Goal: Communication & Community: Answer question/provide support

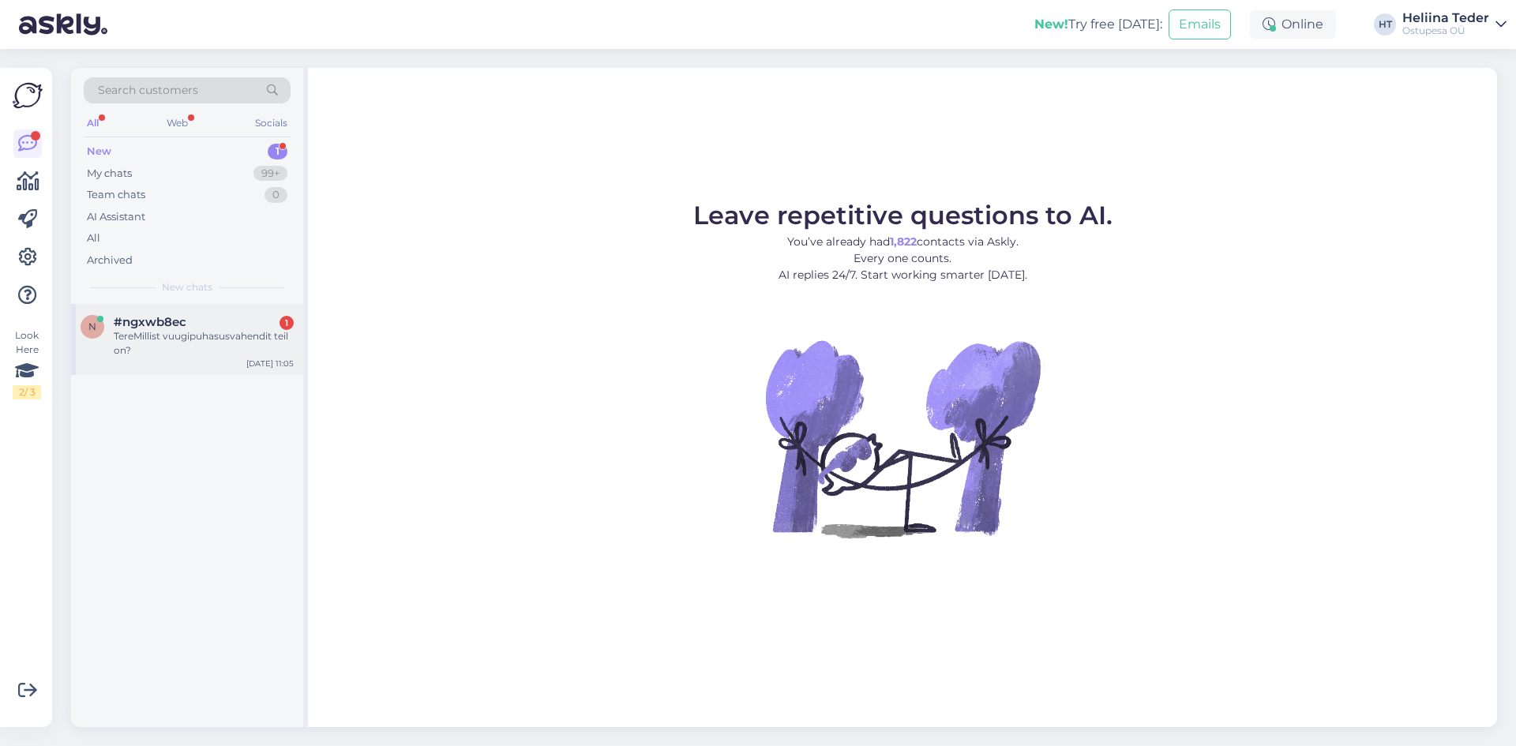
click at [162, 337] on div "TereMillist vuugipuhasusvahendit teil on?" at bounding box center [204, 343] width 180 height 28
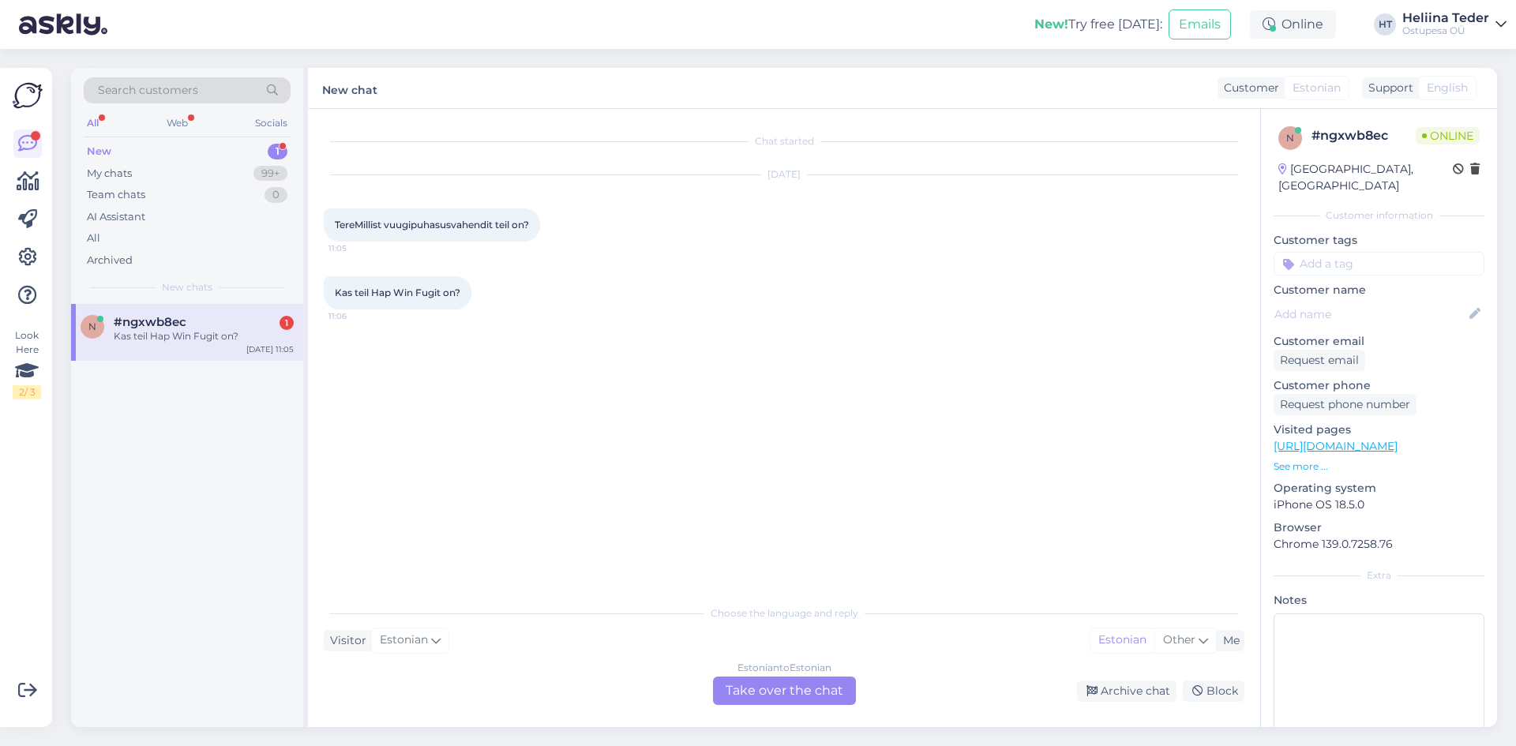
click at [787, 688] on div "Estonian to Estonian Take over the chat" at bounding box center [784, 691] width 143 height 28
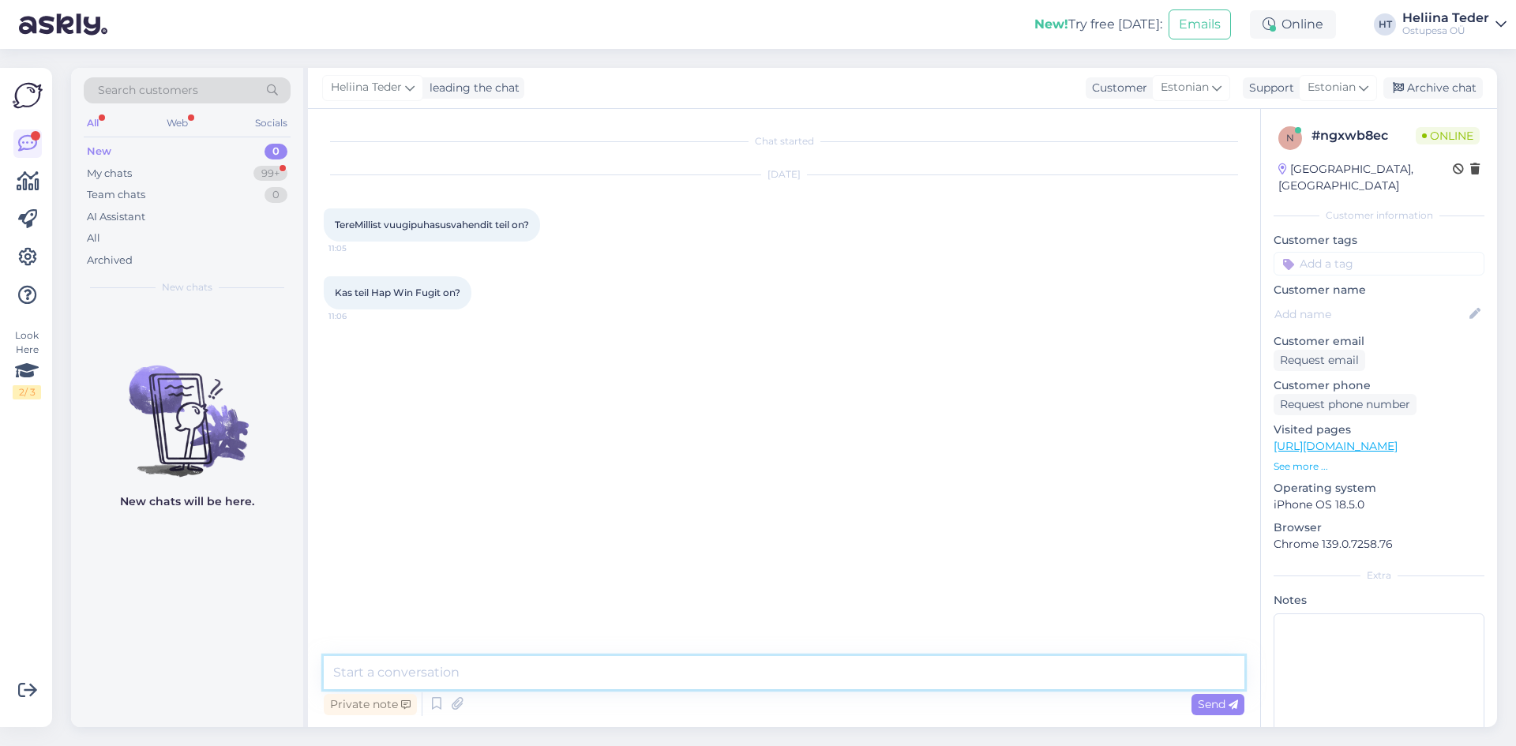
click at [565, 666] on textarea at bounding box center [784, 672] width 921 height 33
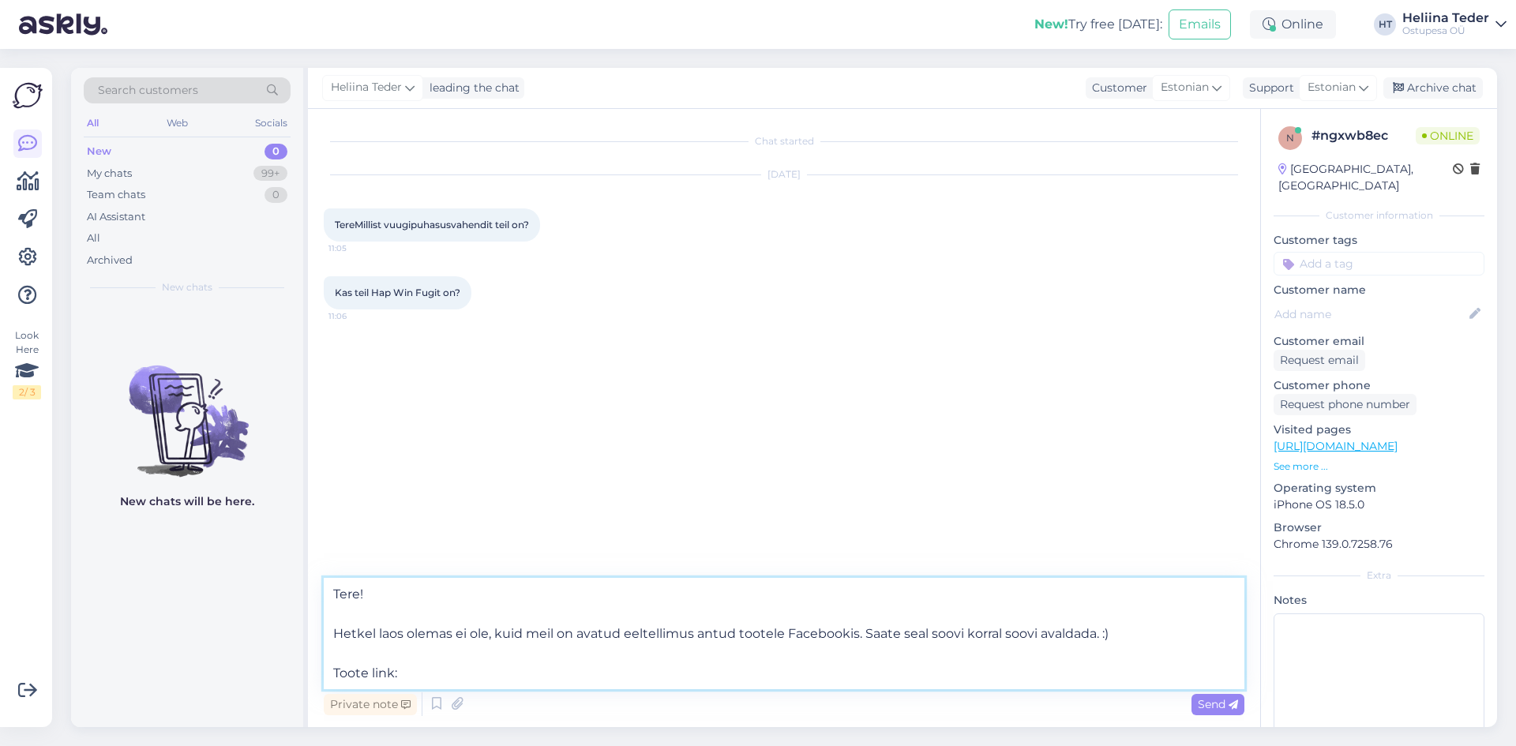
paste textarea "[URL][DOMAIN_NAME]"
type textarea "Tere! Hetkel laos olemas ei ole, kuid meil on avatud eeltellimus antud tootele …"
click at [1233, 706] on icon at bounding box center [1233, 704] width 9 height 9
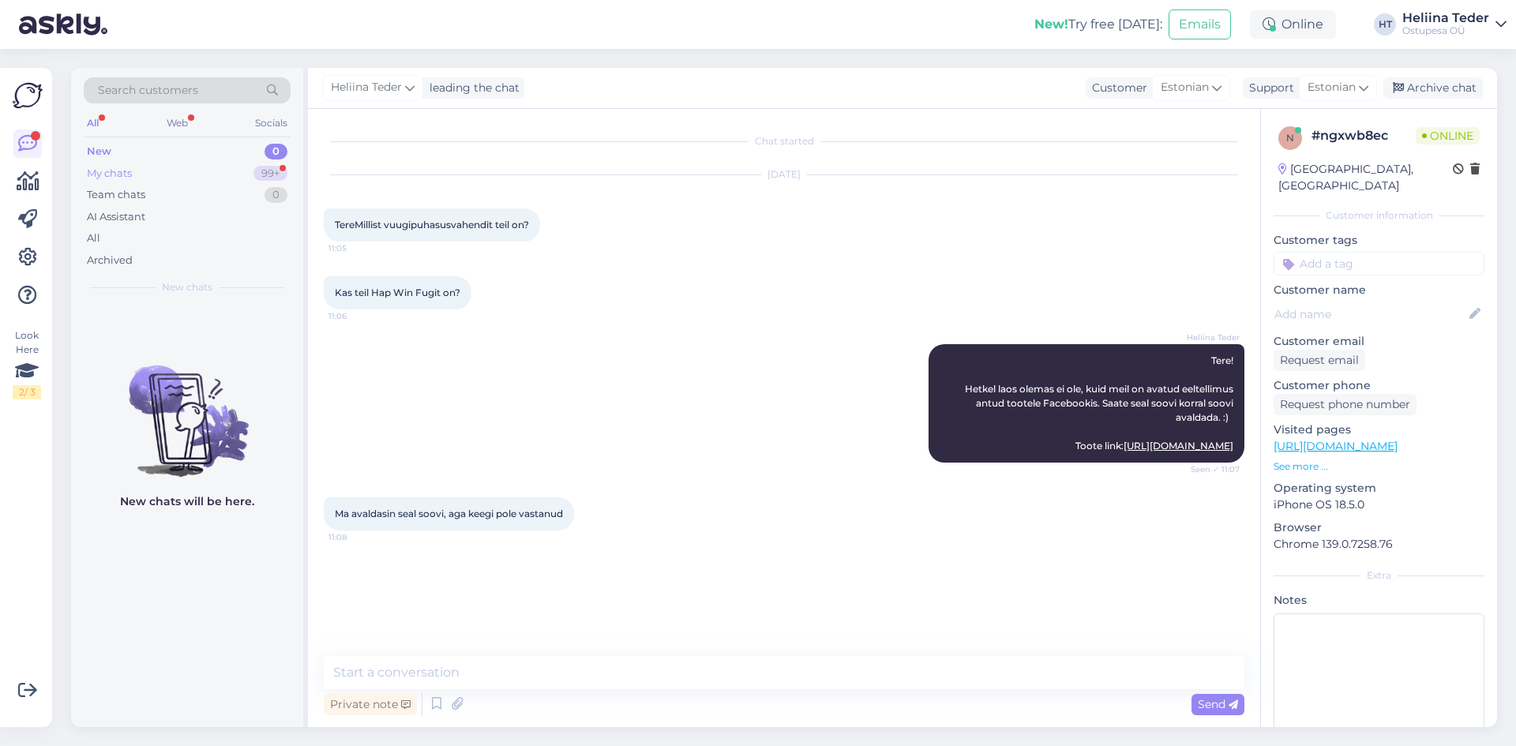
click at [150, 163] on div "My chats 99+" at bounding box center [187, 174] width 207 height 22
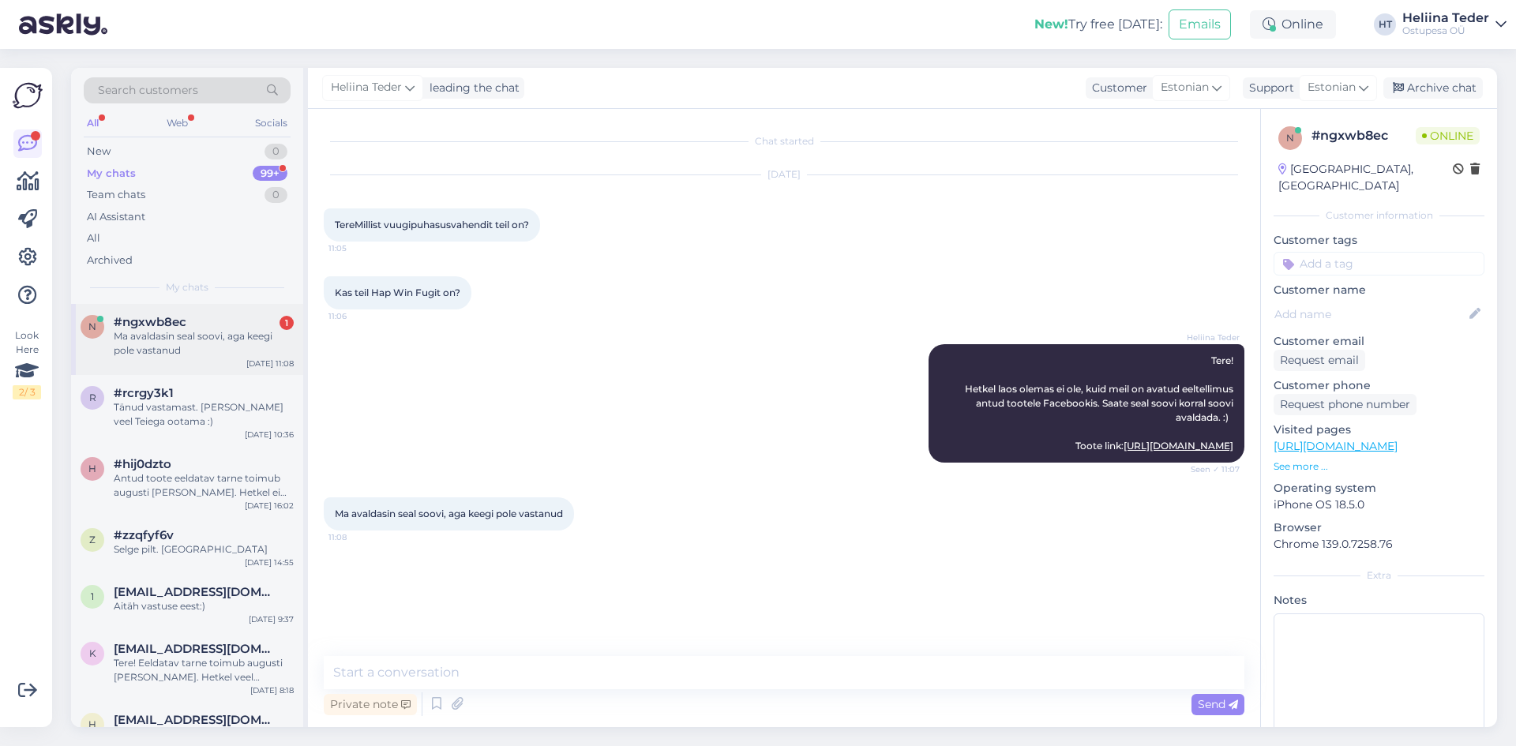
click at [156, 335] on div "Ma avaldasin seal soovi, aga keegi pole vastanud" at bounding box center [204, 343] width 180 height 28
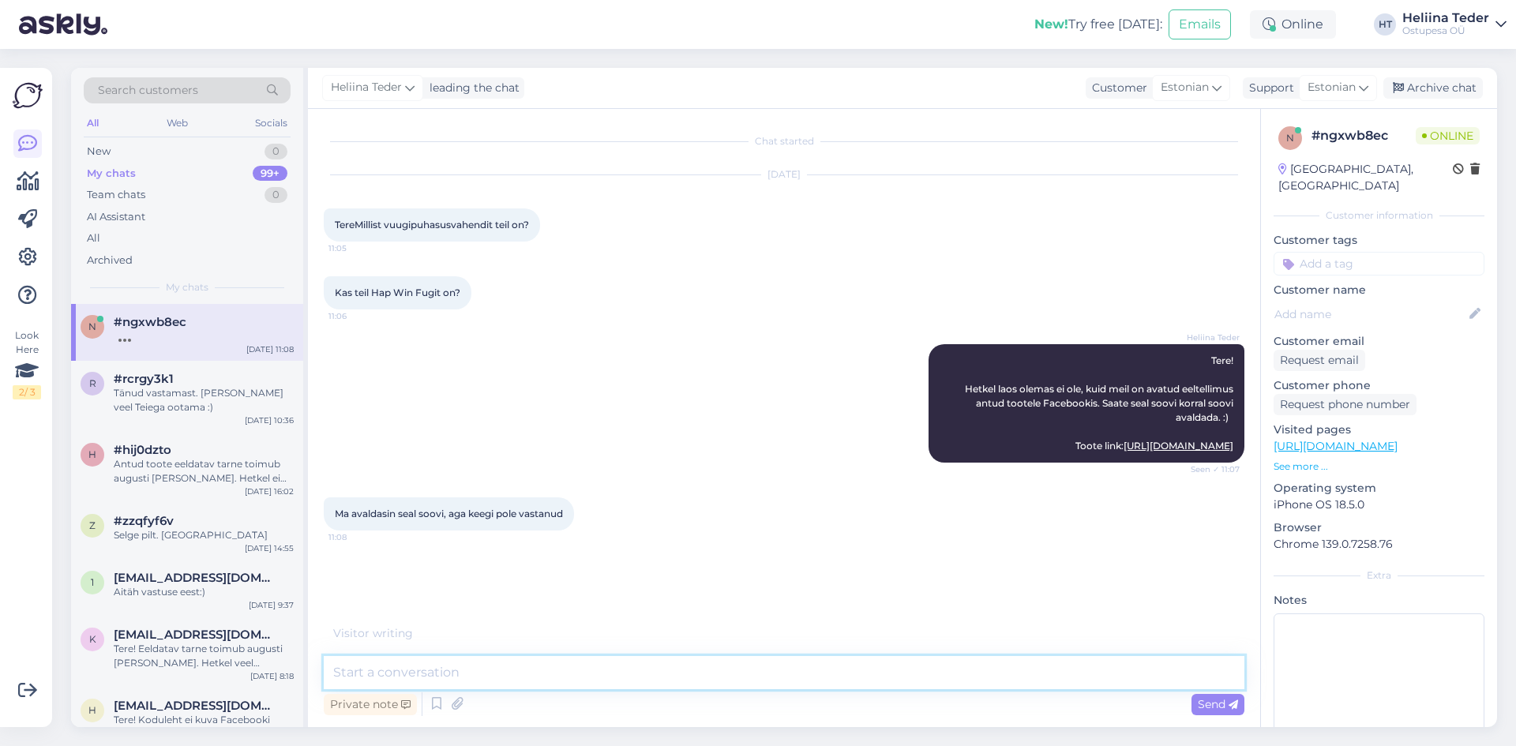
click at [519, 678] on textarea at bounding box center [784, 672] width 921 height 33
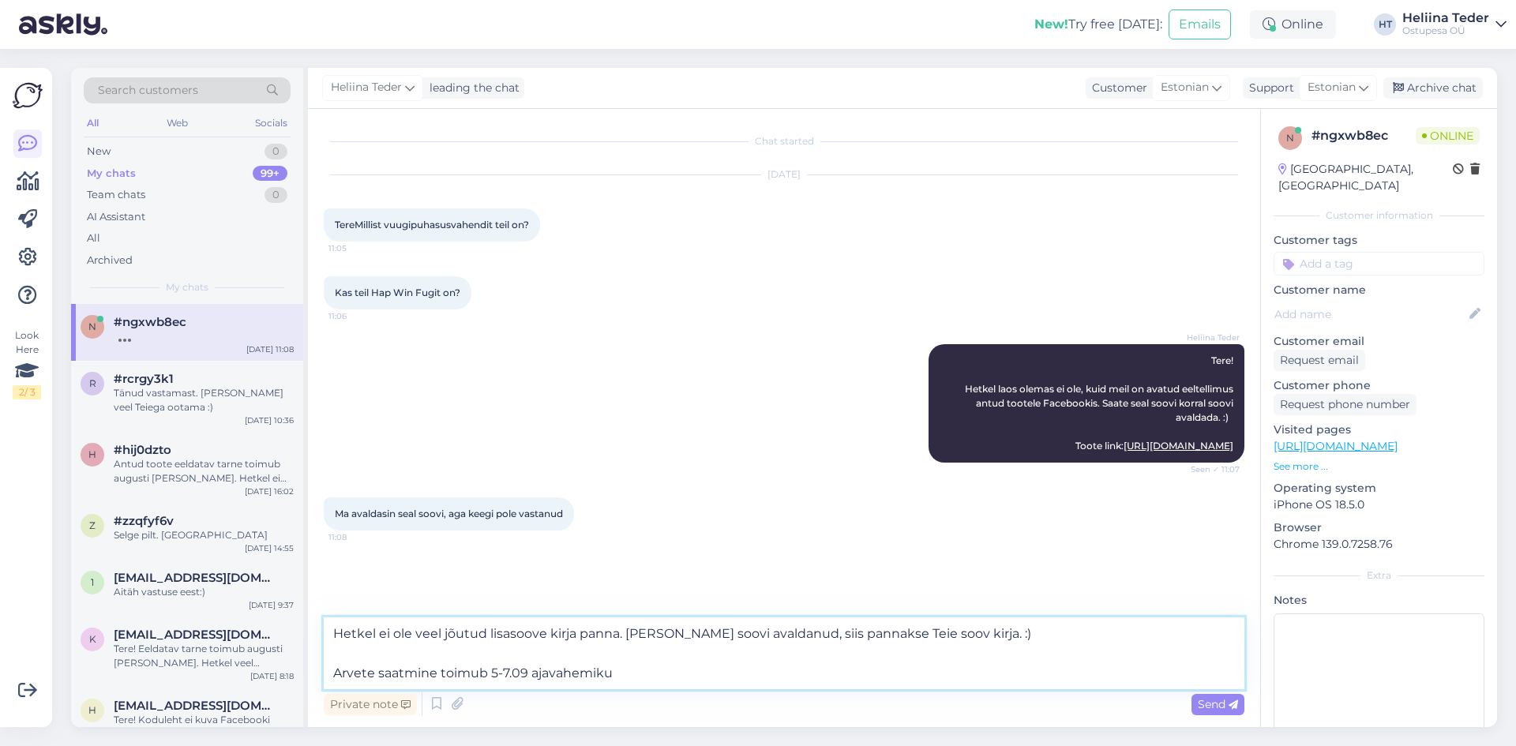
type textarea "Hetkel ei ole veel jõutud lisasoove kirja panna. [PERSON_NAME] soovi avaldanud,…"
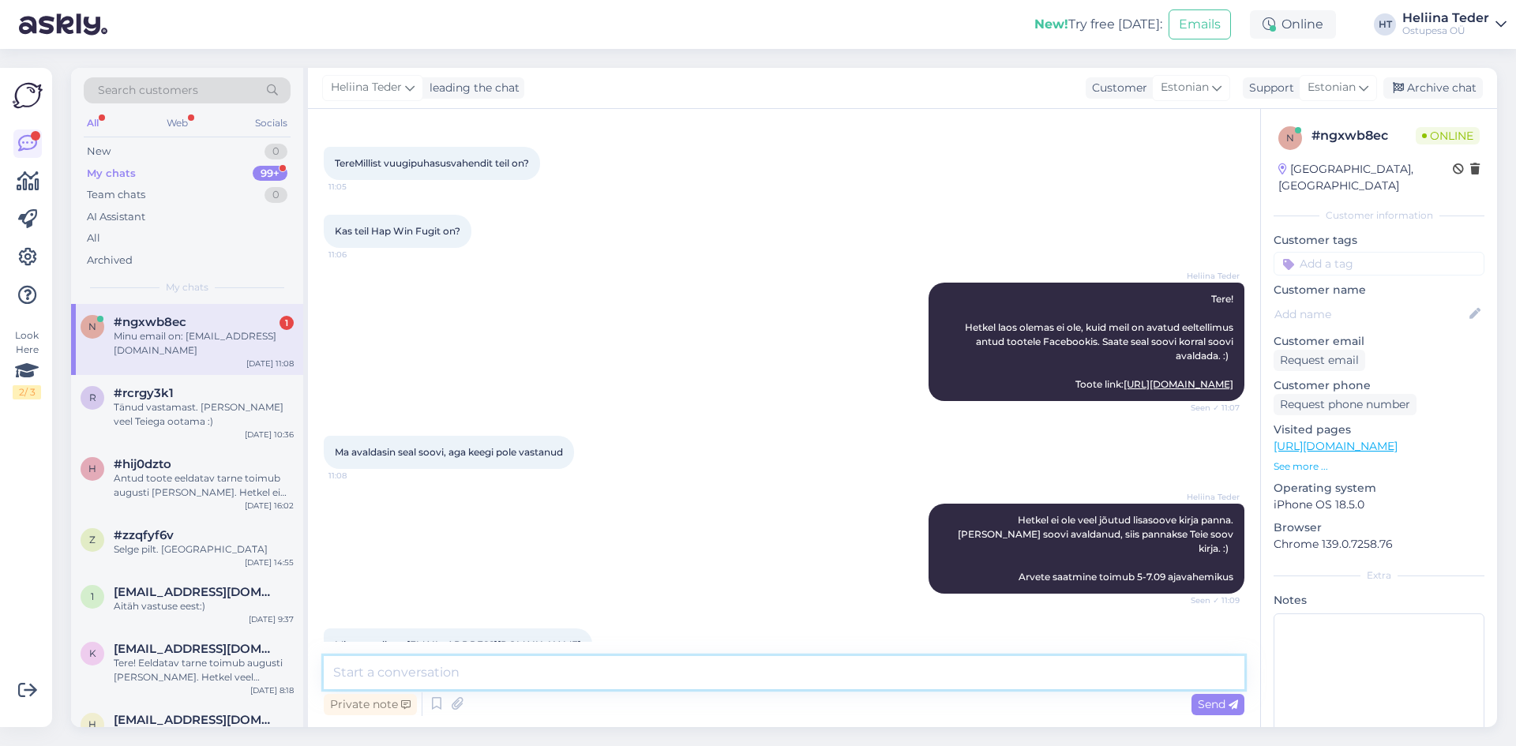
scroll to position [113, 0]
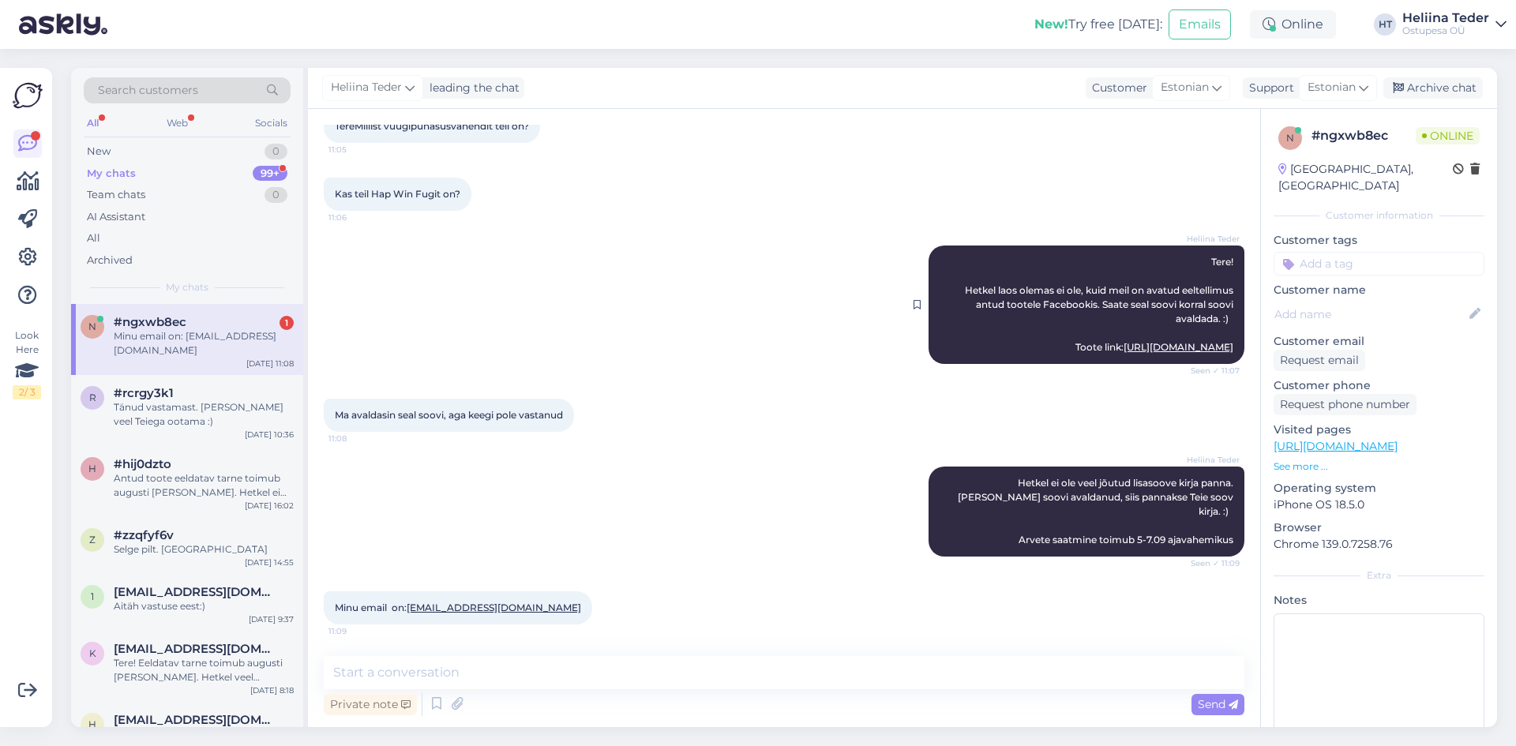
click at [1124, 344] on link "[URL][DOMAIN_NAME]" at bounding box center [1179, 347] width 110 height 12
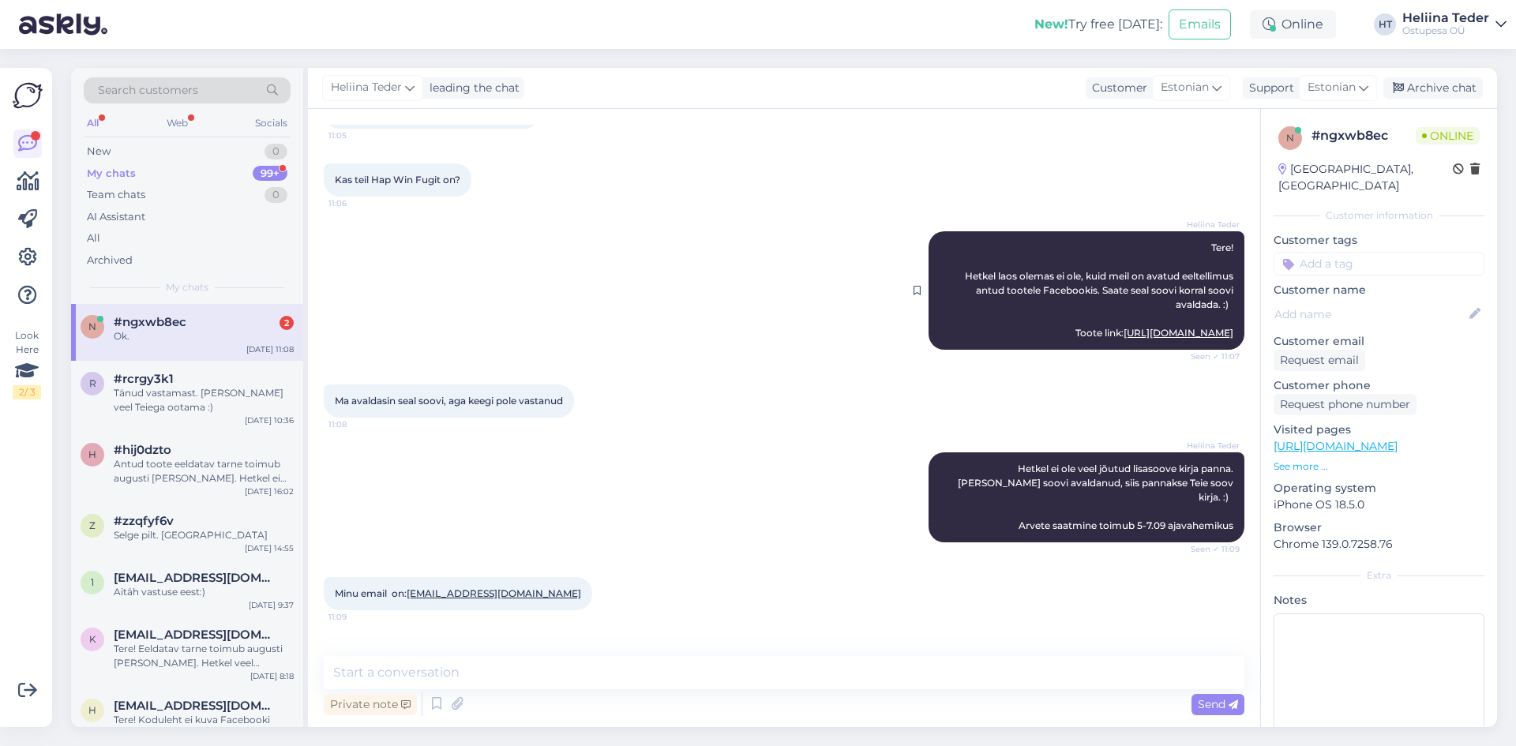
scroll to position [181, 0]
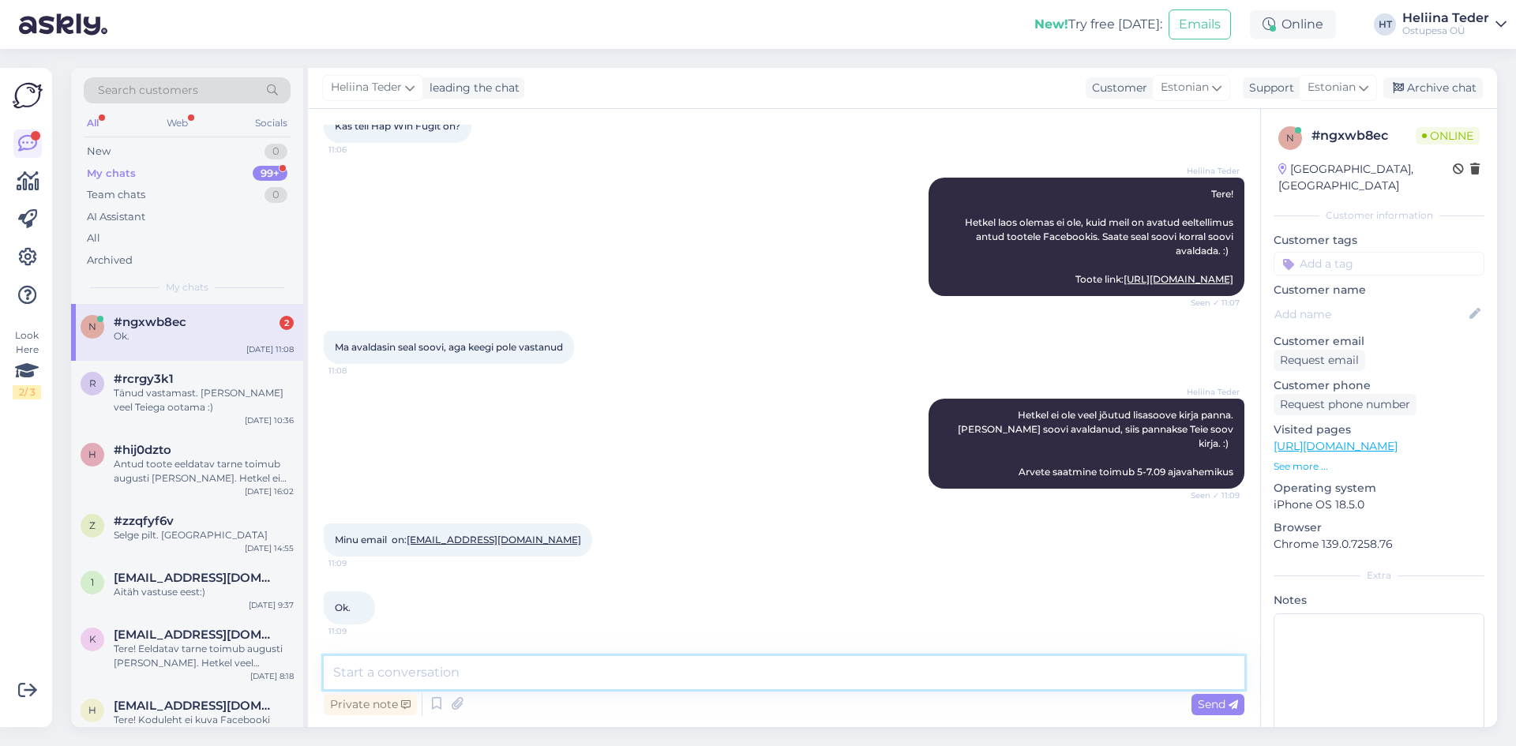
drag, startPoint x: 476, startPoint y: 662, endPoint x: 464, endPoint y: 654, distance: 14.2
click at [475, 663] on textarea at bounding box center [784, 672] width 921 height 33
click at [376, 660] on textarea at bounding box center [784, 672] width 921 height 33
type textarea "Mis Teie Facebooki nimi on? :)"
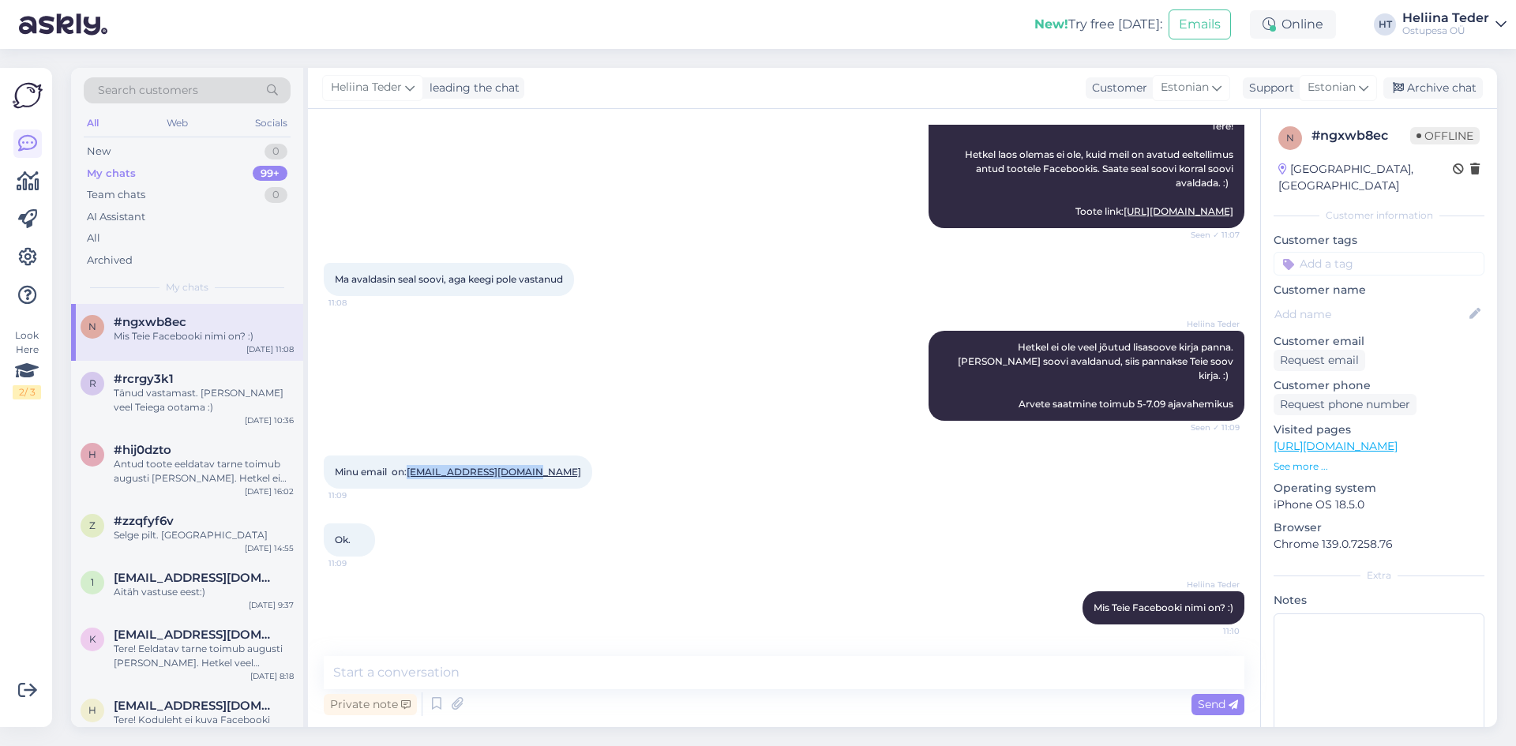
drag, startPoint x: 537, startPoint y: 468, endPoint x: 411, endPoint y: 473, distance: 126.4
click at [411, 473] on div "Minu email on: [EMAIL_ADDRESS][DOMAIN_NAME] 11:09" at bounding box center [458, 472] width 268 height 33
copy link "[EMAIL_ADDRESS][DOMAIN_NAME]"
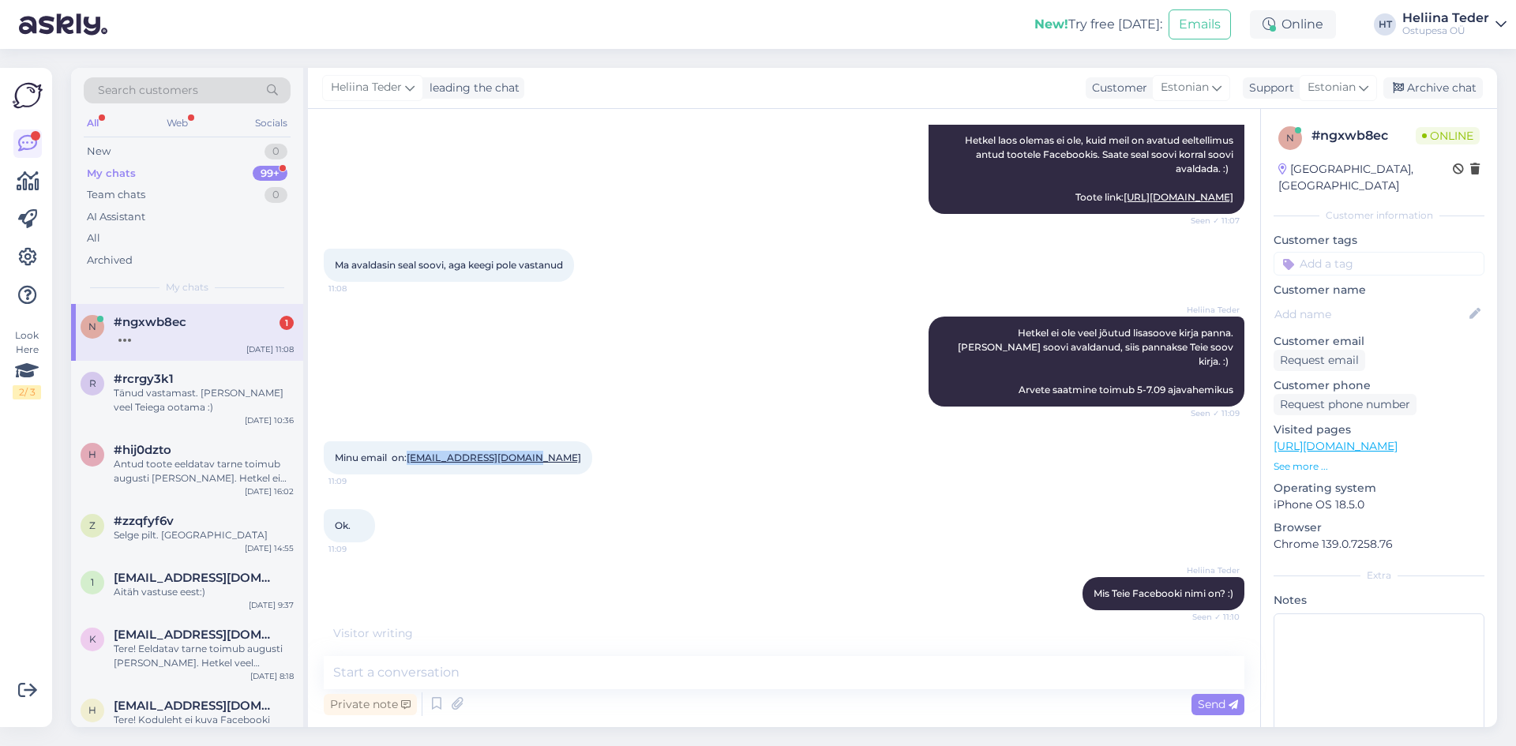
scroll to position [333, 0]
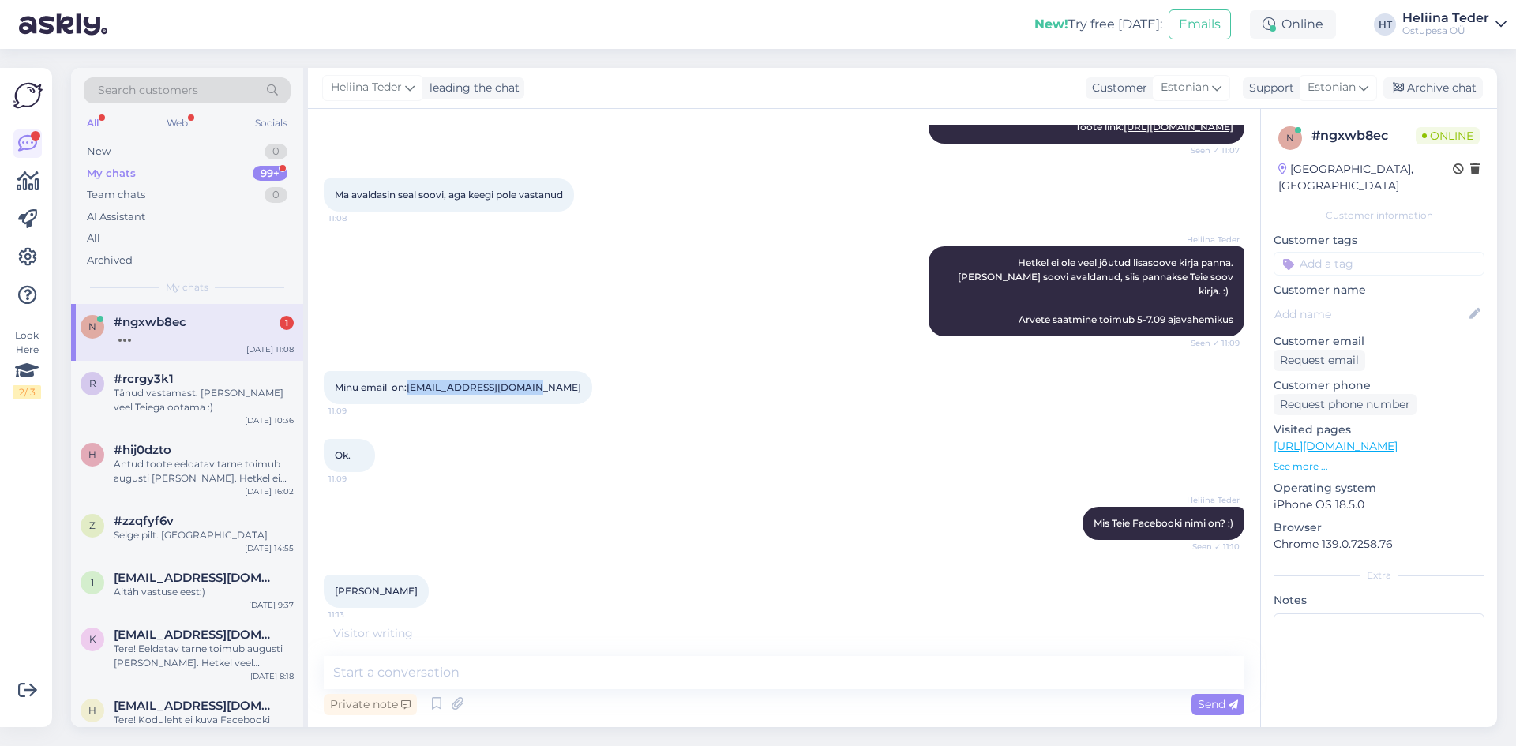
copy link "[EMAIL_ADDRESS][DOMAIN_NAME]"
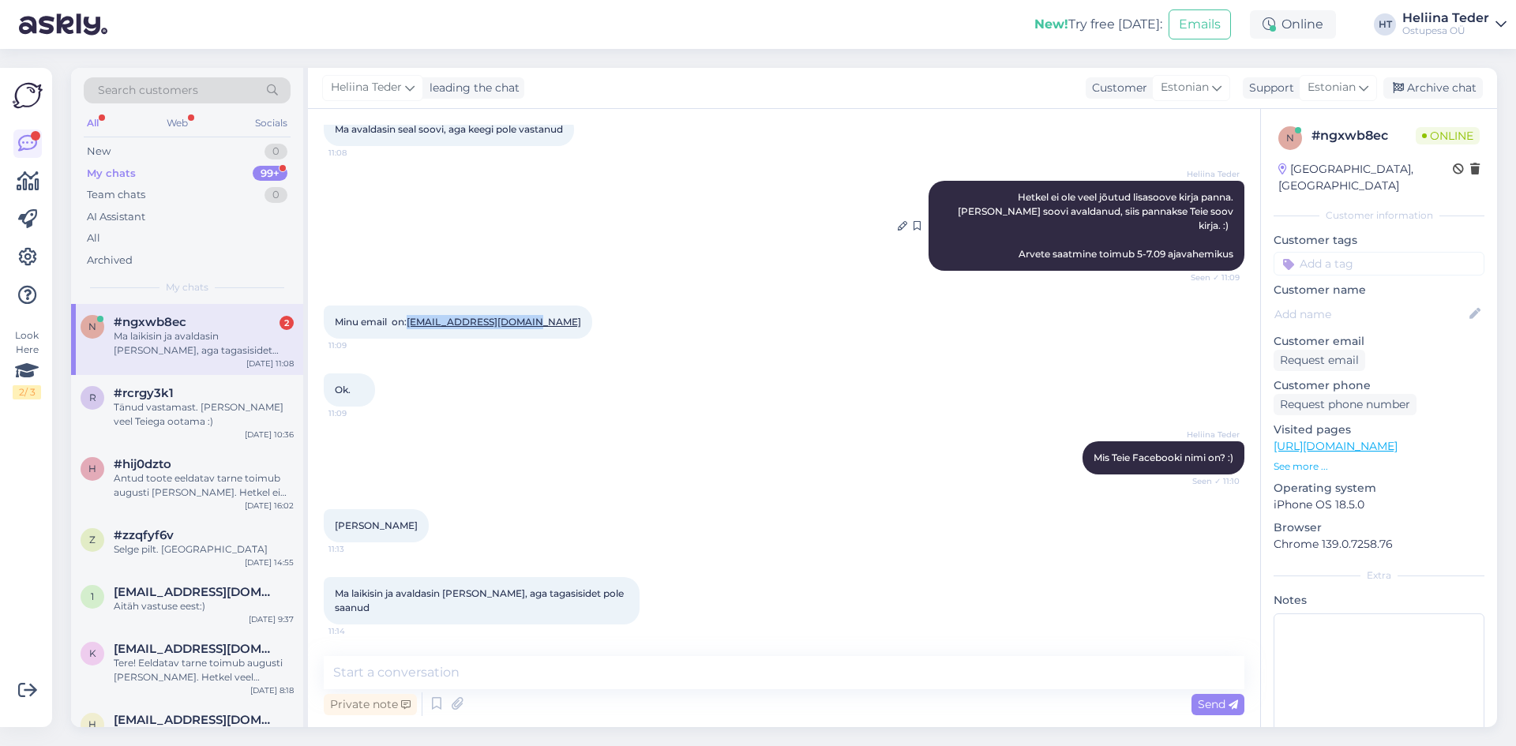
scroll to position [241, 0]
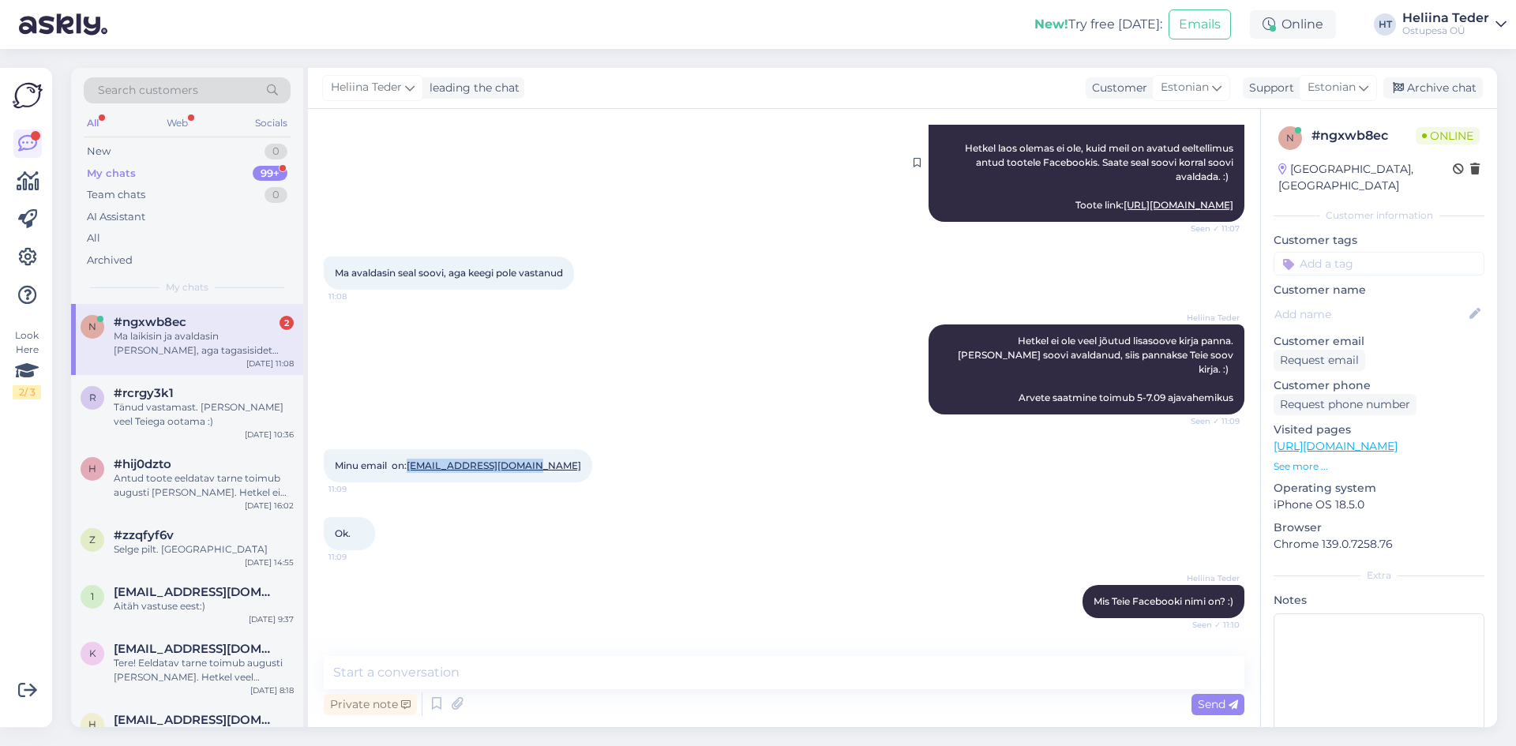
click at [1124, 201] on link "[URL][DOMAIN_NAME]" at bounding box center [1179, 205] width 110 height 12
click at [411, 677] on textarea at bounding box center [784, 672] width 921 height 33
type textarea "[PERSON_NAME] kirja. :)"
